Goal: Information Seeking & Learning: Learn about a topic

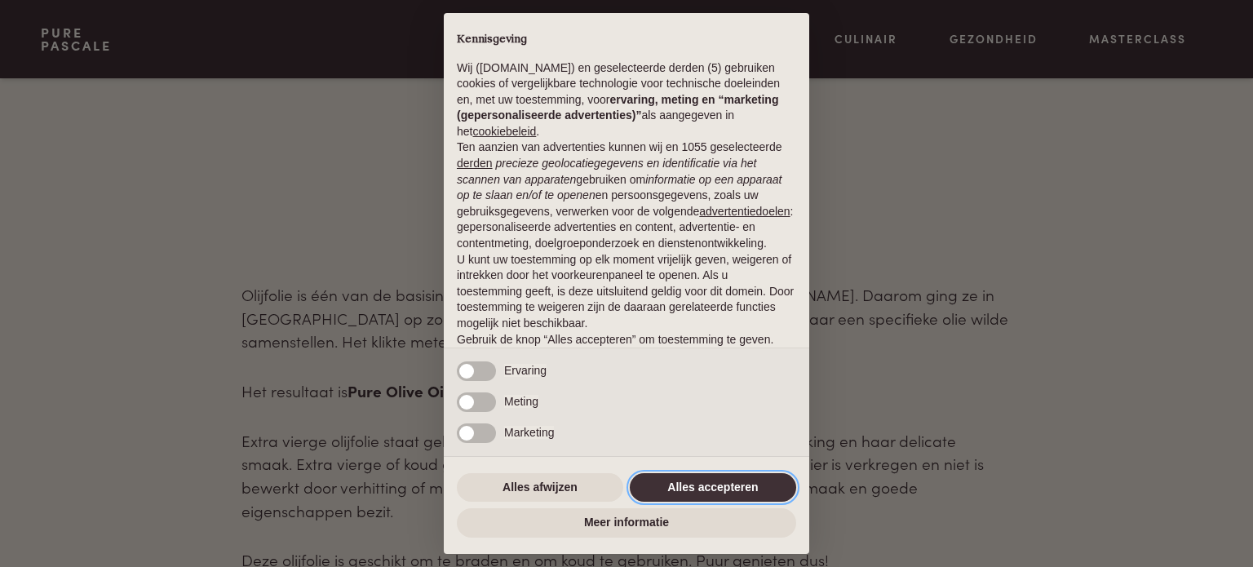
click at [715, 482] on button "Alles accepteren" at bounding box center [713, 487] width 166 height 29
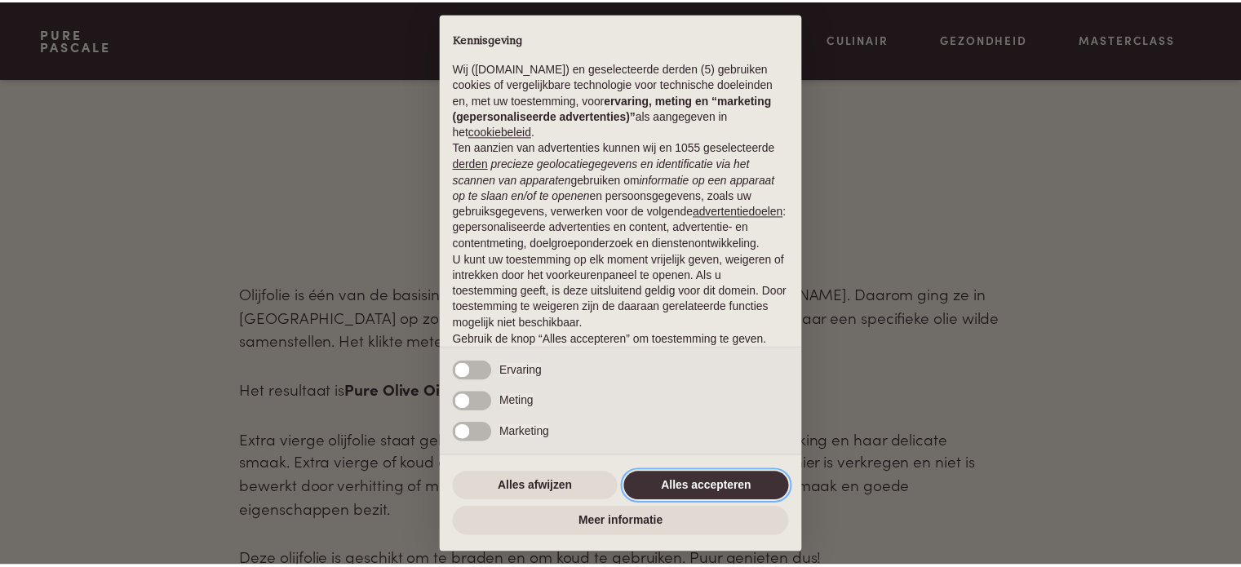
scroll to position [88, 0]
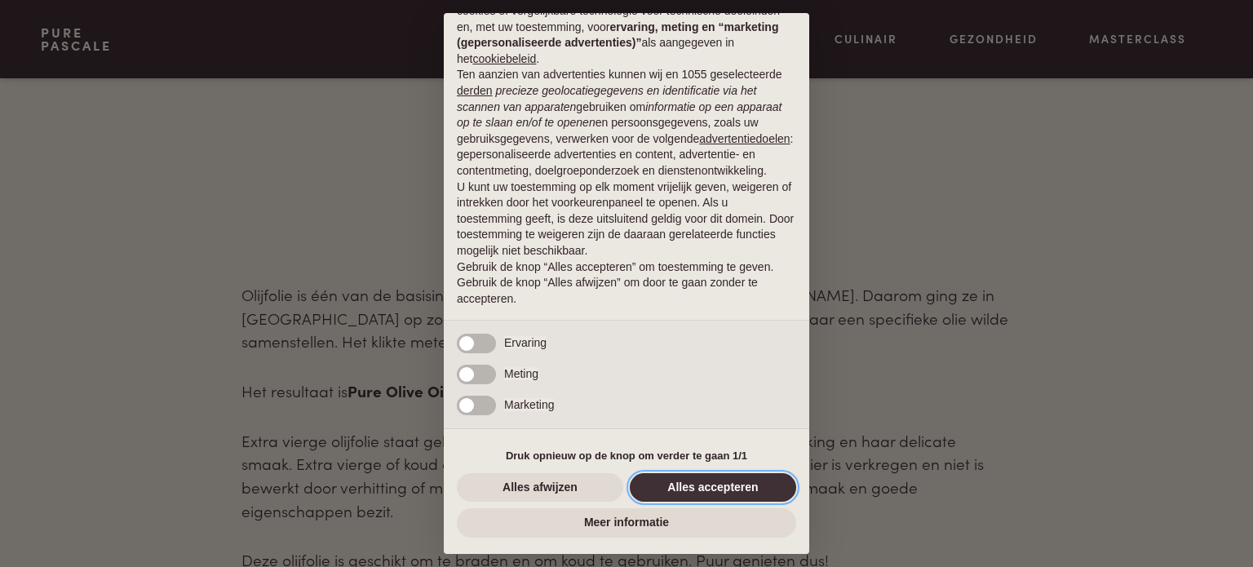
click at [679, 486] on button "Alles accepteren" at bounding box center [713, 487] width 166 height 29
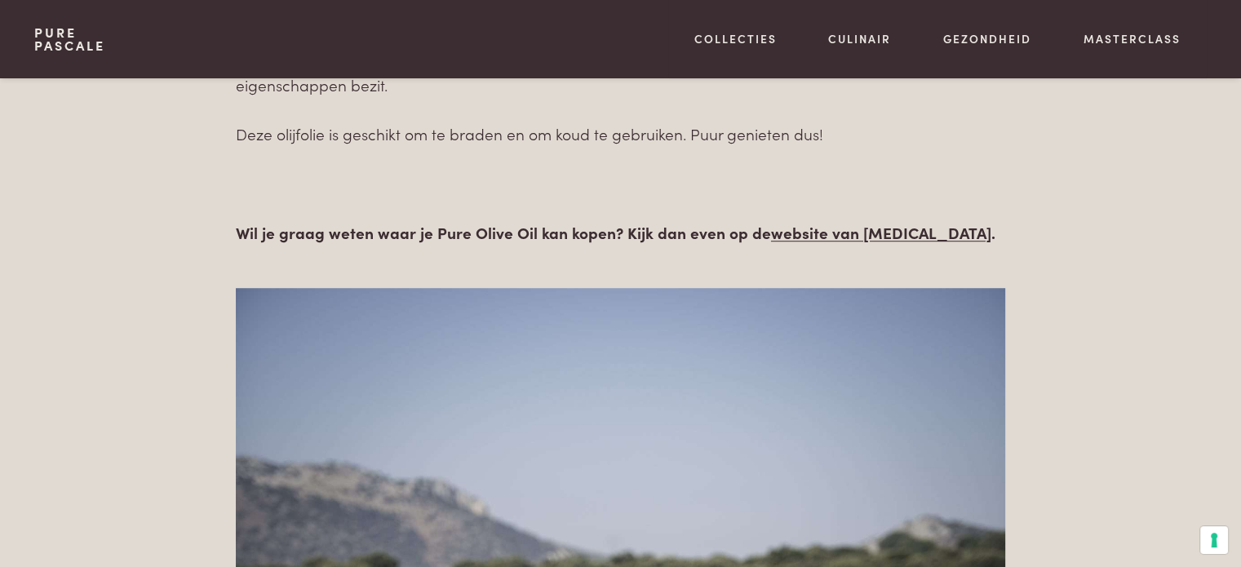
scroll to position [1165, 0]
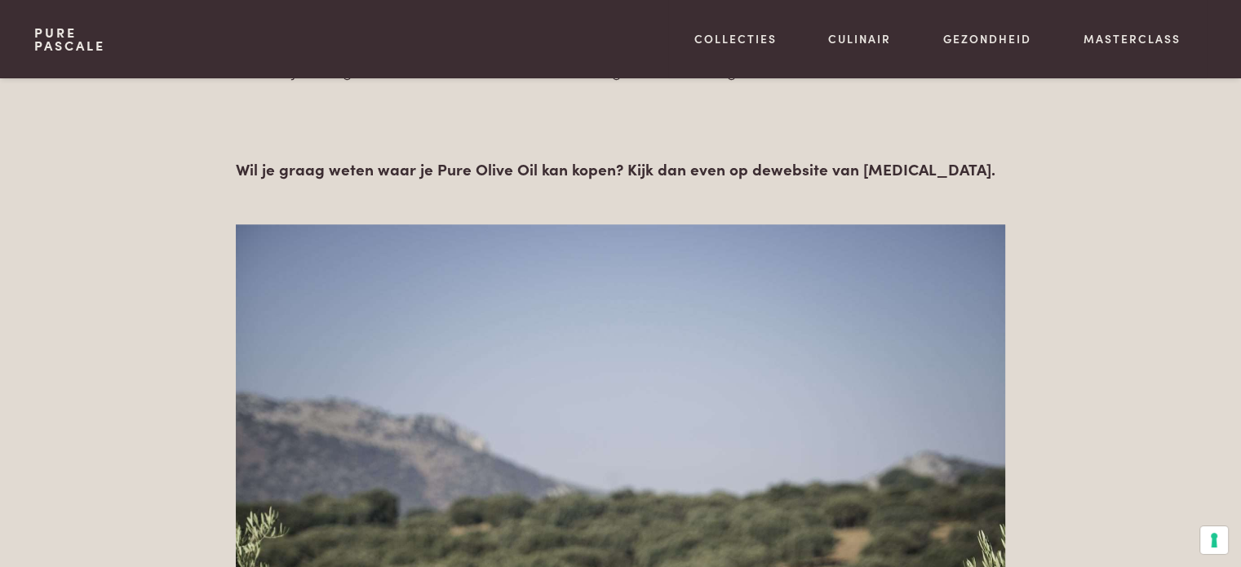
click at [800, 169] on link "website van Serax" at bounding box center [881, 169] width 220 height 22
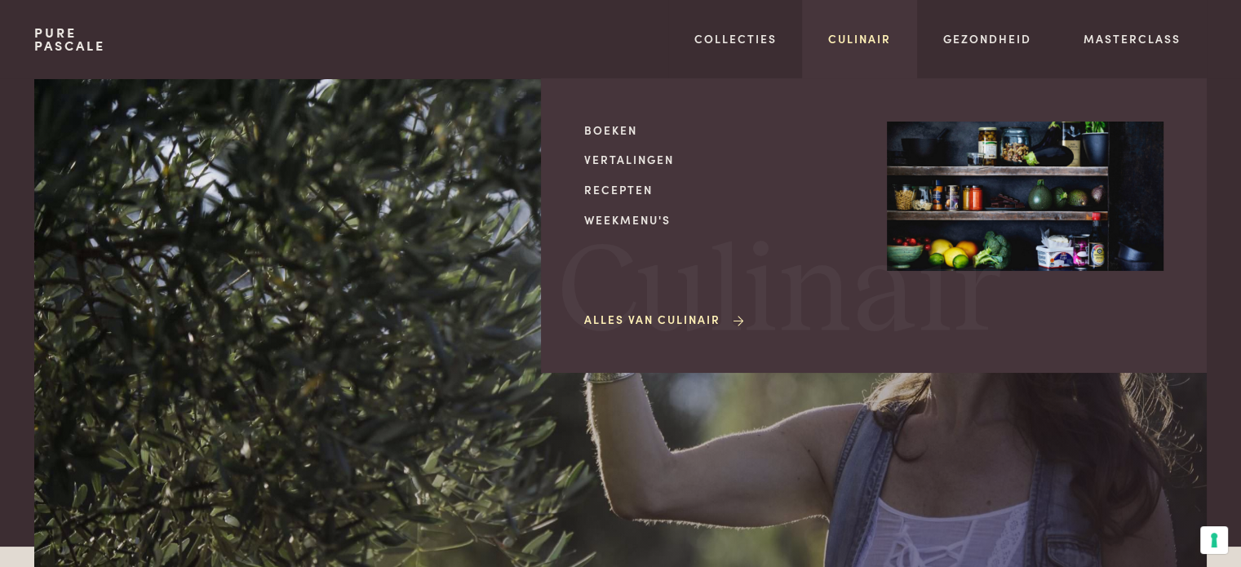
click at [867, 39] on link "Culinair" at bounding box center [859, 38] width 63 height 17
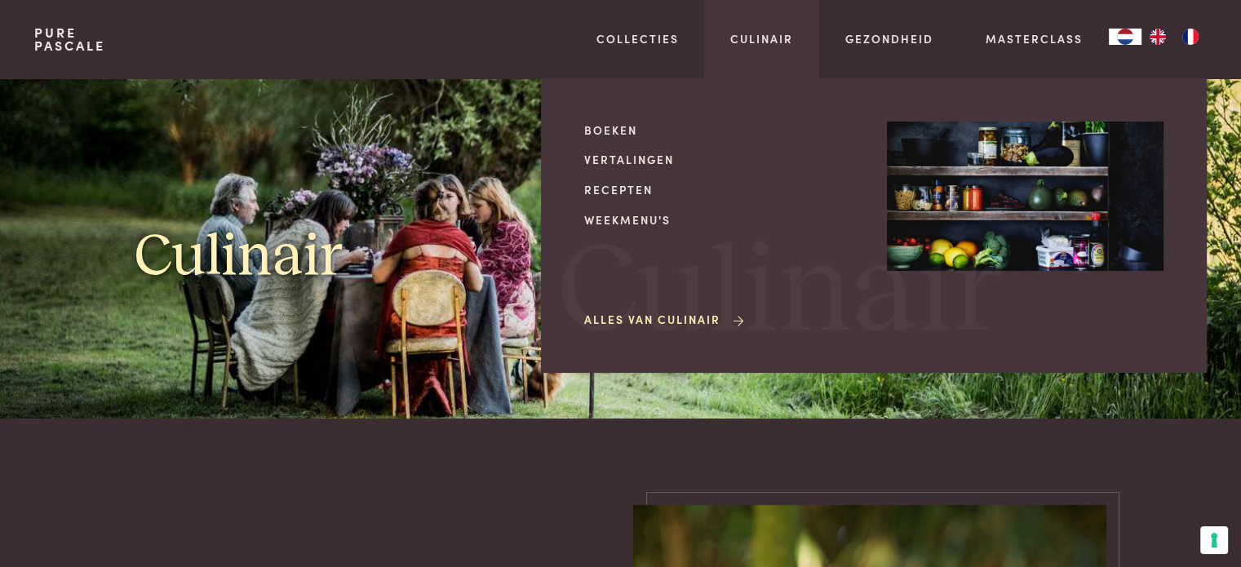
click at [738, 318] on icon at bounding box center [739, 321] width 11 height 11
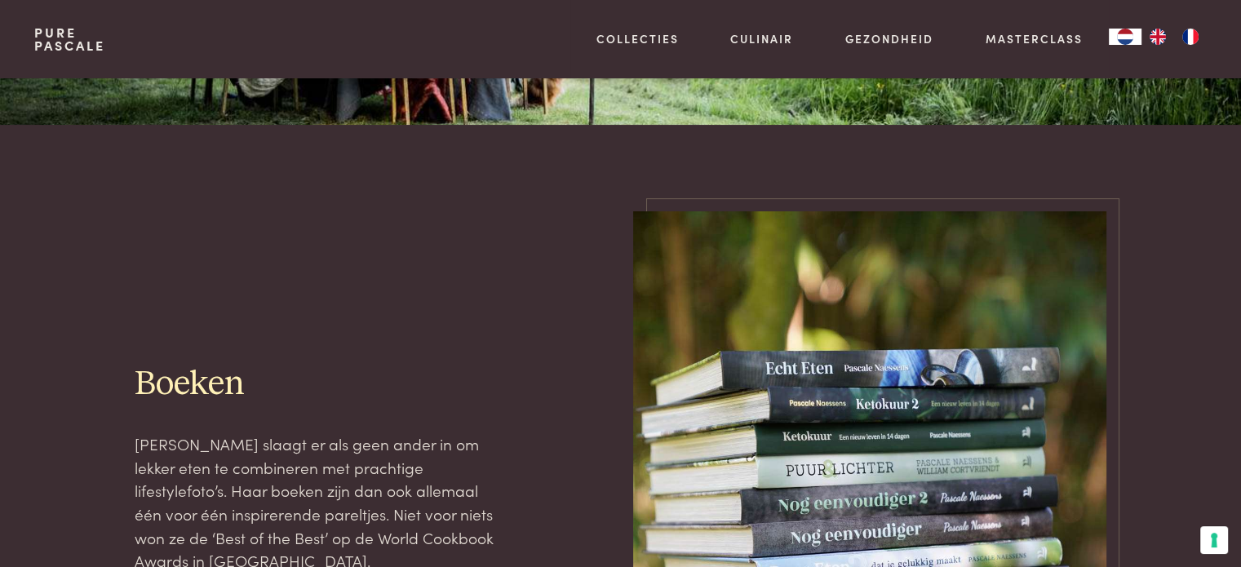
scroll to position [326, 0]
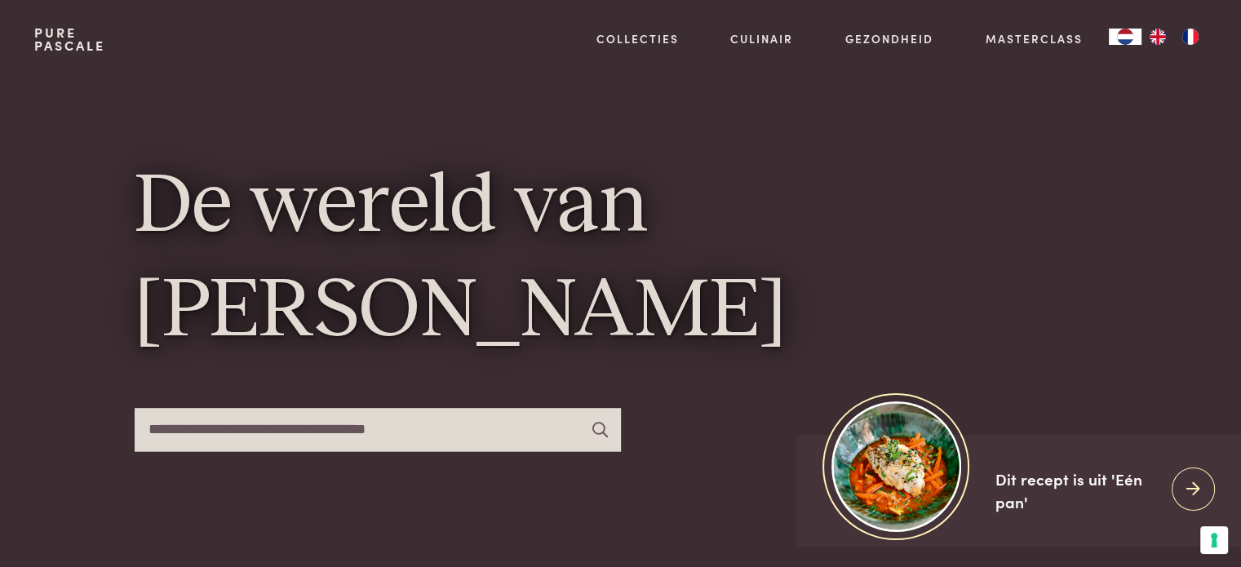
click at [418, 430] on input "text" at bounding box center [378, 429] width 486 height 43
type input "*********"
